Goal: Information Seeking & Learning: Find specific fact

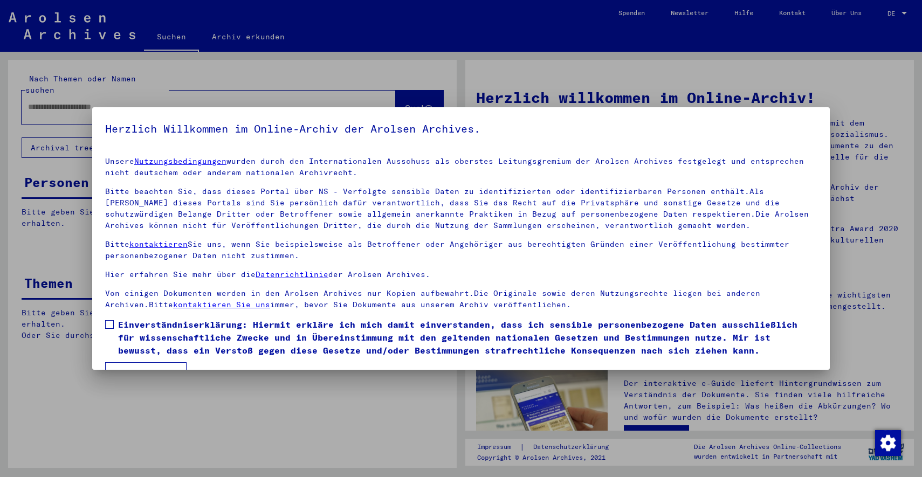
click at [110, 325] on span at bounding box center [109, 324] width 9 height 9
click at [145, 366] on button "Ich stimme zu" at bounding box center [145, 372] width 81 height 20
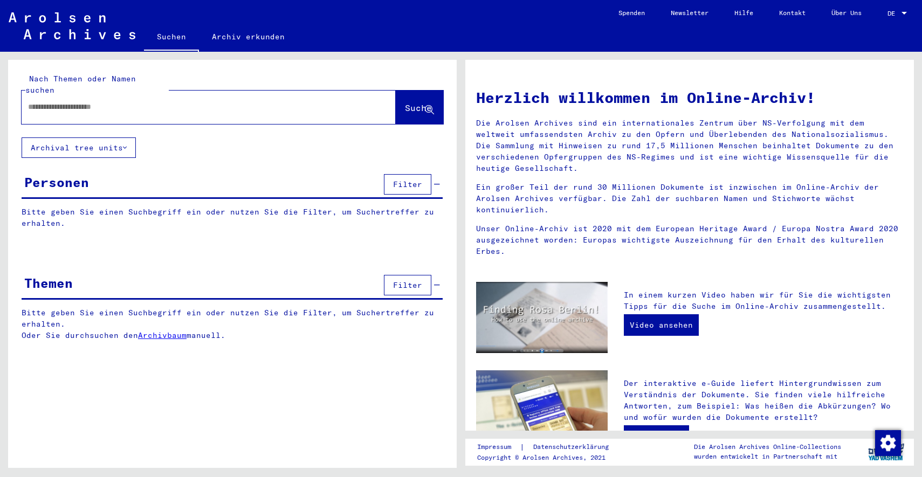
click at [147, 104] on div at bounding box center [193, 107] width 342 height 24
click at [108, 101] on input "text" at bounding box center [195, 106] width 335 height 11
type input "**********"
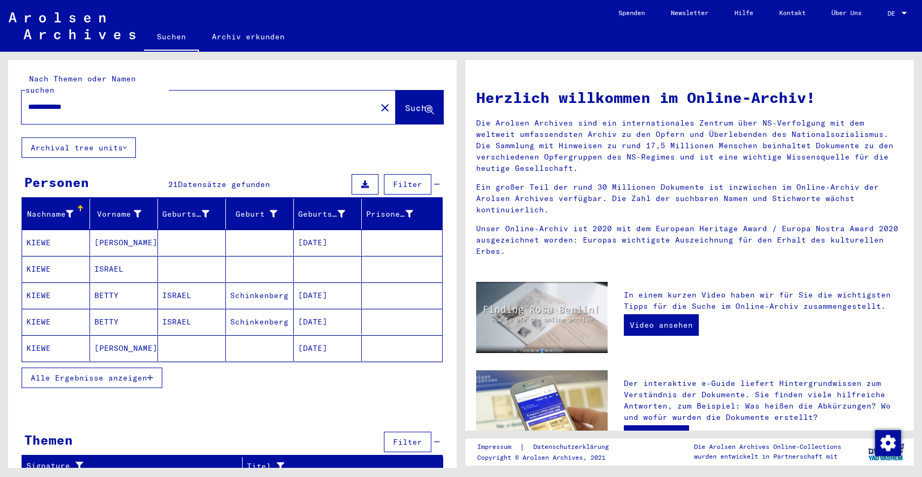
click at [85, 373] on span "Alle Ergebnisse anzeigen" at bounding box center [89, 378] width 116 height 10
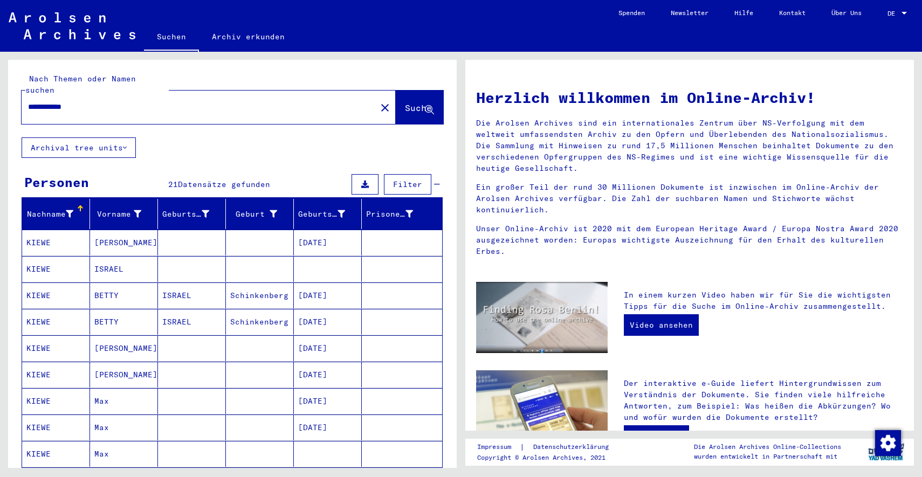
click at [59, 256] on mat-cell "KIEWE" at bounding box center [56, 269] width 68 height 26
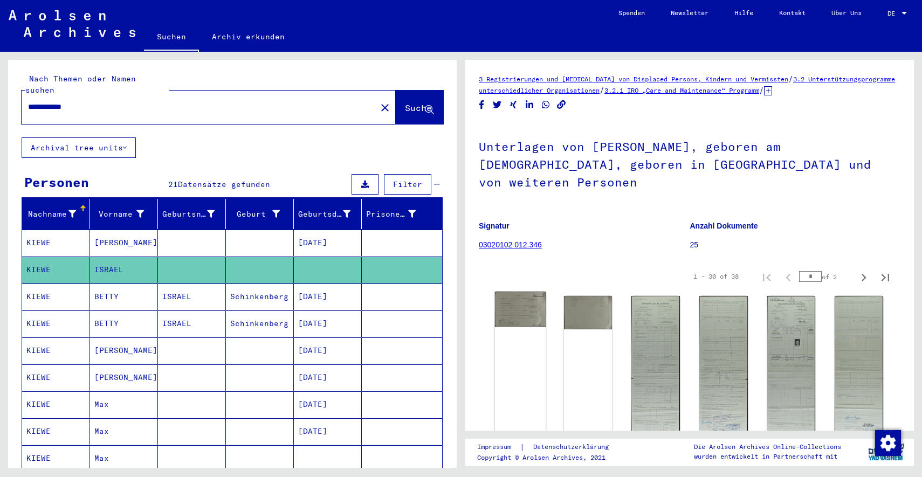
click at [520, 292] on img at bounding box center [520, 309] width 51 height 35
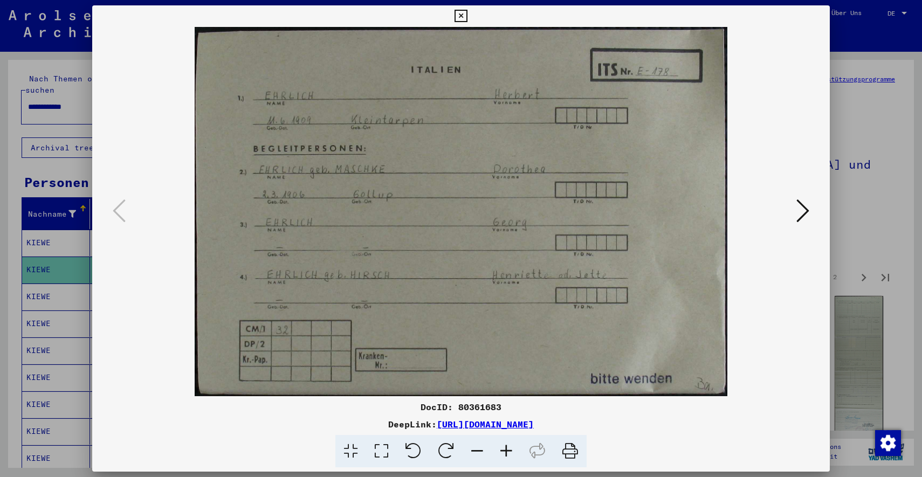
click at [795, 205] on button at bounding box center [802, 211] width 19 height 31
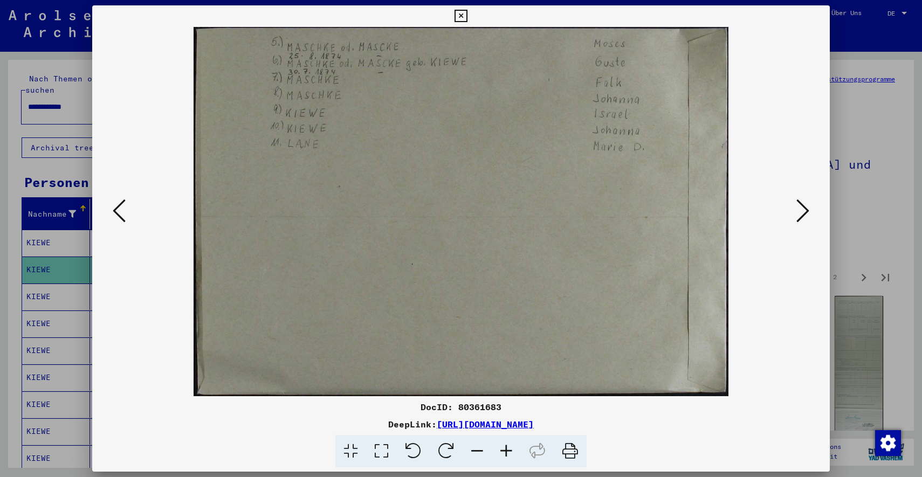
click at [795, 205] on button at bounding box center [802, 211] width 19 height 31
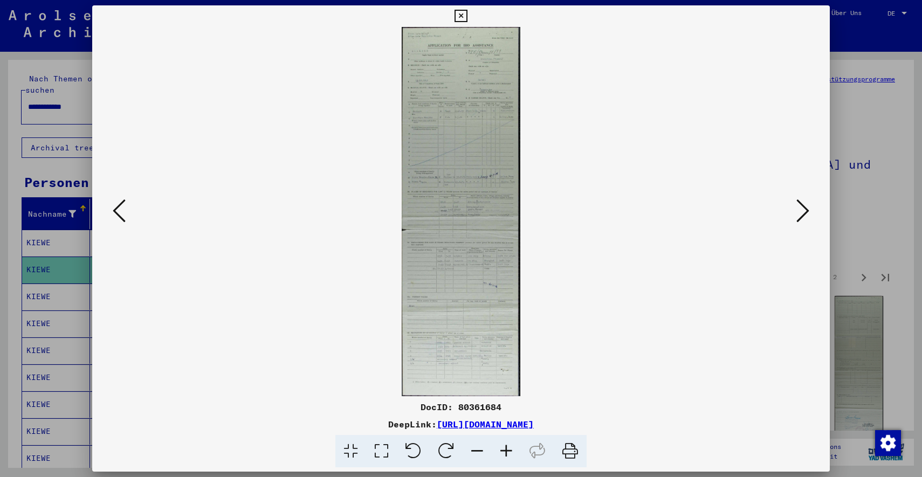
click at [795, 205] on button at bounding box center [802, 211] width 19 height 31
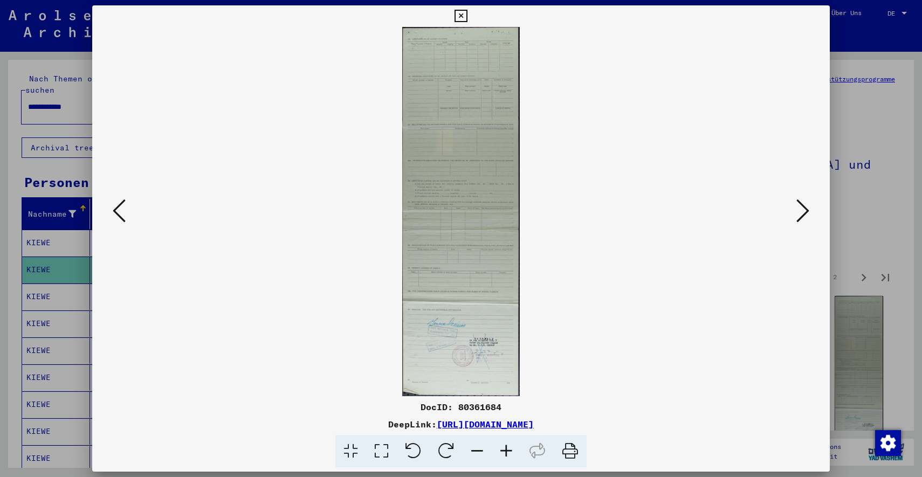
click at [795, 205] on button at bounding box center [802, 211] width 19 height 31
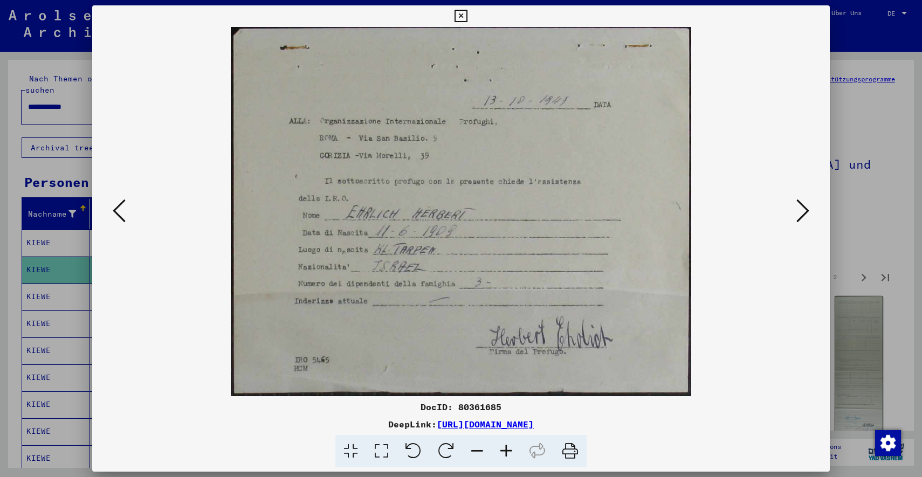
click at [795, 205] on button at bounding box center [802, 211] width 19 height 31
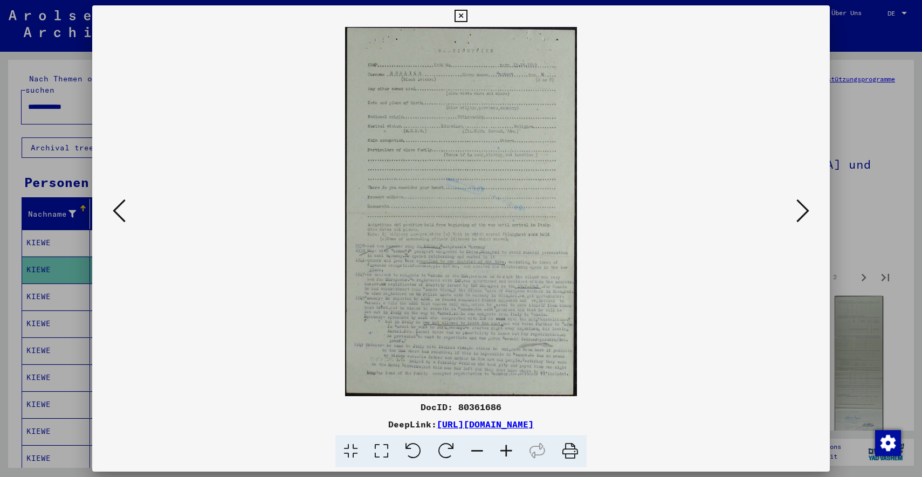
click at [795, 205] on button at bounding box center [802, 211] width 19 height 31
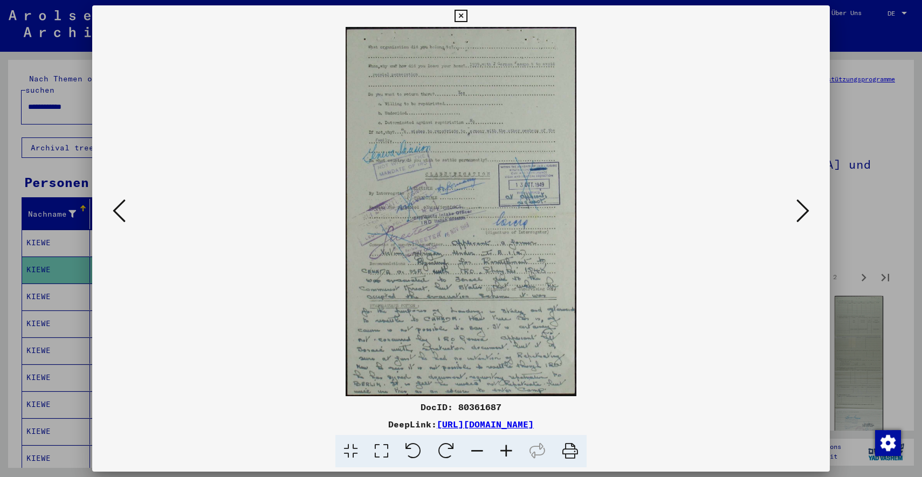
click at [795, 205] on button at bounding box center [802, 211] width 19 height 31
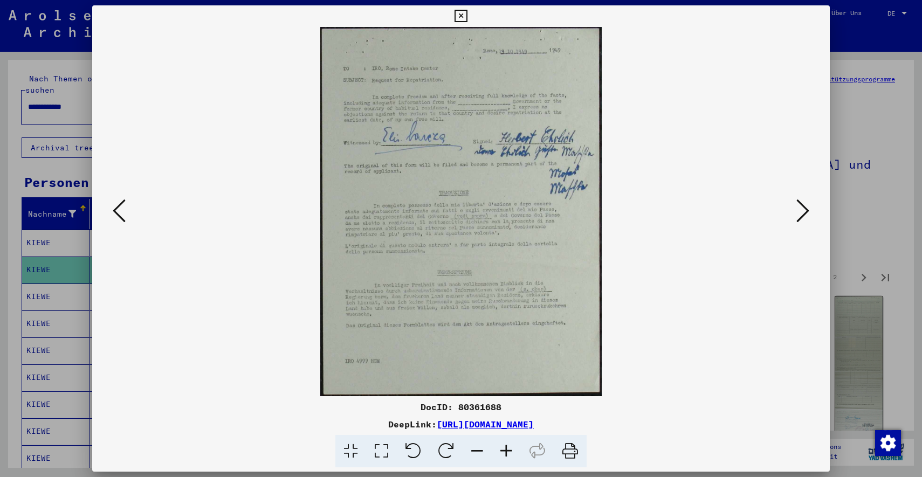
click at [467, 12] on icon at bounding box center [460, 16] width 12 height 13
